Goal: Find specific page/section: Find specific page/section

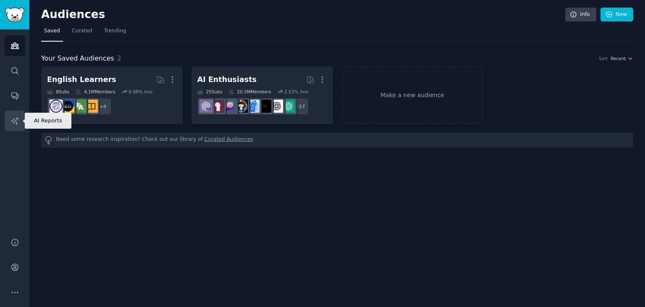
click at [16, 121] on icon "Sidebar" at bounding box center [15, 120] width 9 height 9
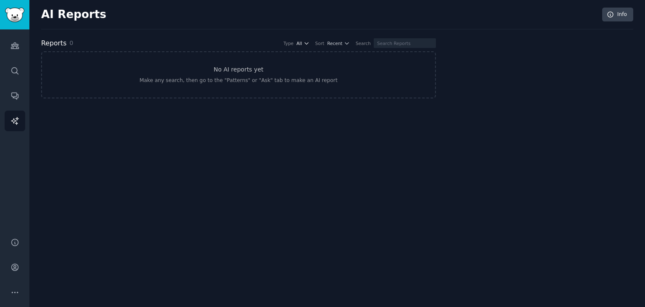
click at [310, 42] on icon "button" at bounding box center [307, 43] width 6 height 6
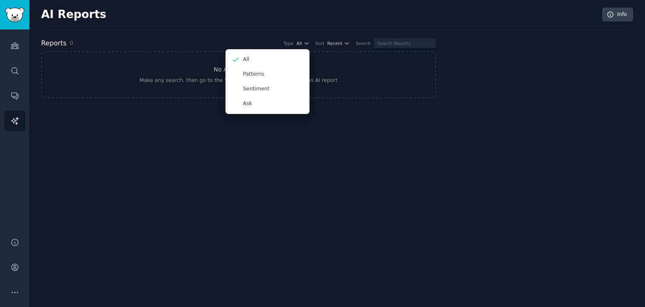
click at [356, 128] on div "AI Reports Info Reports 0 Type All All Patterns Sentiment Ask Sort Recent Searc…" at bounding box center [337, 153] width 616 height 307
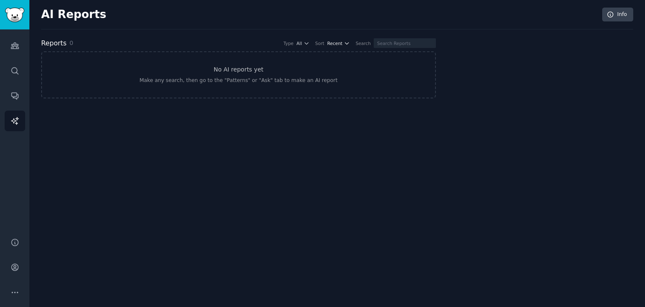
click at [350, 45] on icon "button" at bounding box center [347, 43] width 6 height 6
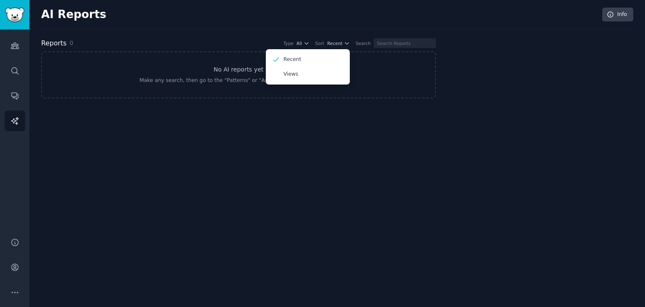
click at [356, 111] on div "AI Reports Info Reports 0 Type All Sort Recent Recent Views Search No AI report…" at bounding box center [337, 153] width 616 height 307
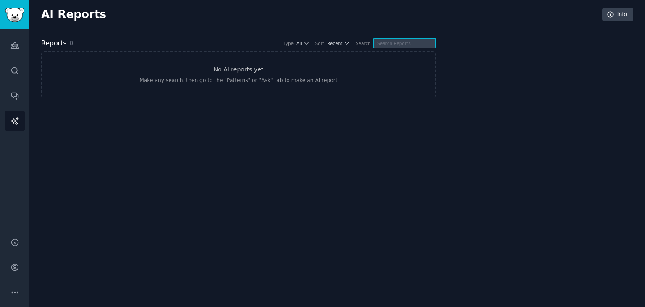
click at [405, 42] on input "text" at bounding box center [405, 43] width 62 height 10
click at [14, 293] on icon "Sidebar" at bounding box center [15, 292] width 9 height 9
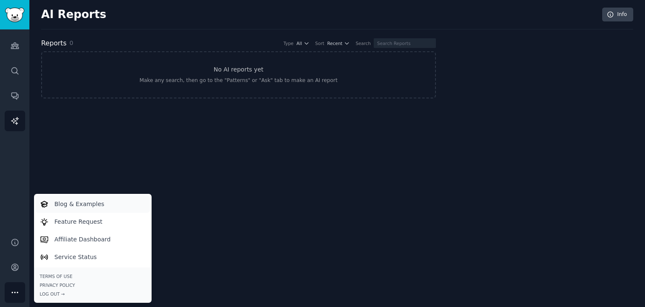
click at [107, 208] on link "Blog & Examples" at bounding box center [92, 204] width 115 height 18
